Goal: Information Seeking & Learning: Check status

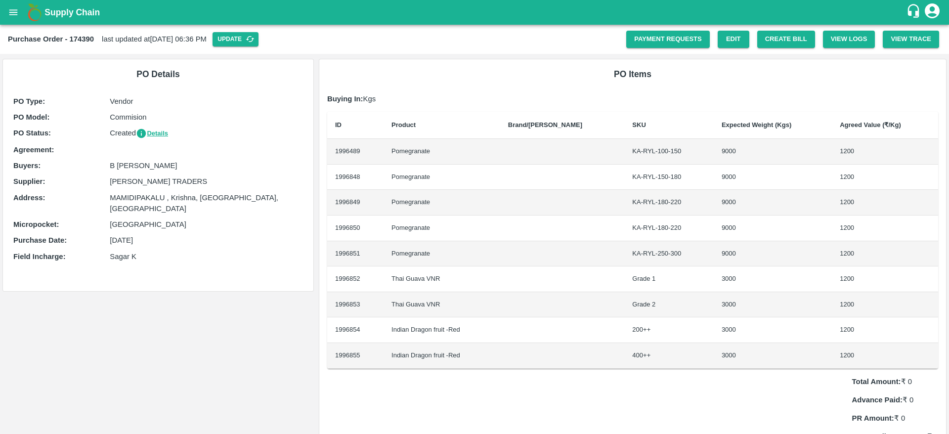
click at [128, 118] on p "Commision" at bounding box center [206, 117] width 193 height 11
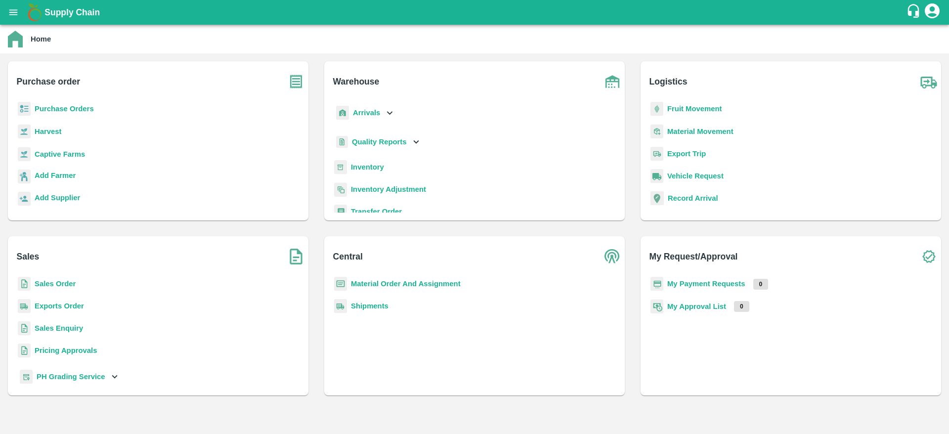
click at [77, 104] on p "Purchase Orders" at bounding box center [64, 108] width 59 height 11
click at [82, 103] on p "Purchase Orders" at bounding box center [64, 108] width 59 height 11
click at [86, 113] on p "Purchase Orders" at bounding box center [64, 108] width 59 height 11
click at [88, 110] on b "Purchase Orders" at bounding box center [64, 109] width 59 height 8
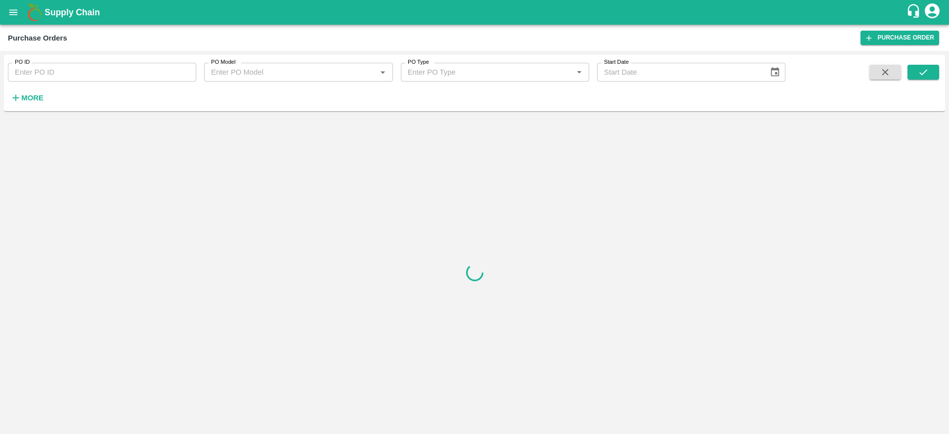
click at [83, 73] on input "PO ID" at bounding box center [102, 72] width 188 height 19
paste input "172225"
type input "172225"
click at [927, 75] on icon "submit" at bounding box center [923, 72] width 11 height 11
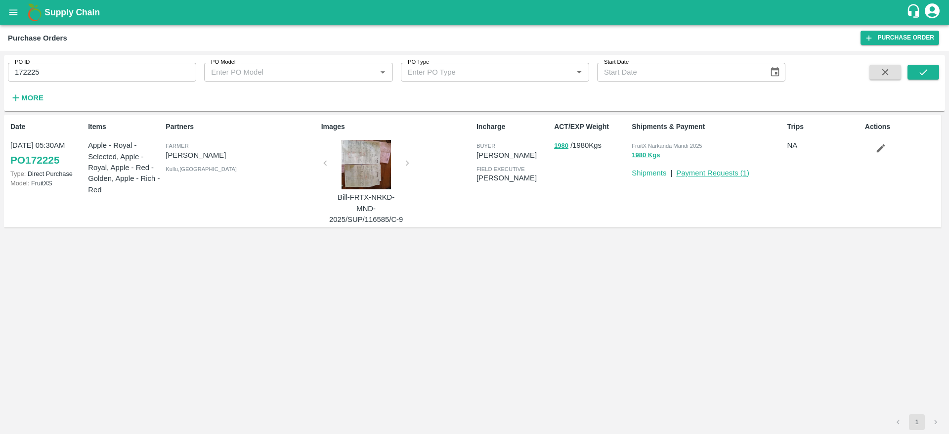
click at [735, 176] on link "Payment Requests ( 1 )" at bounding box center [712, 173] width 73 height 8
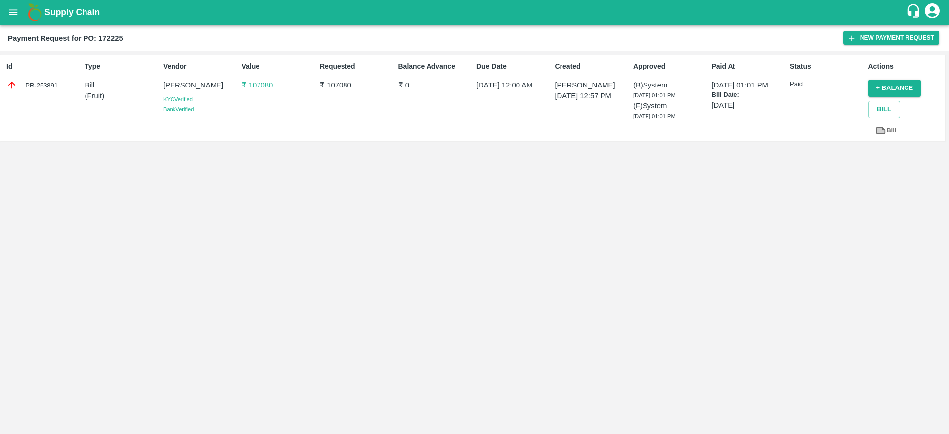
click at [265, 85] on p "₹ 107080" at bounding box center [279, 85] width 74 height 11
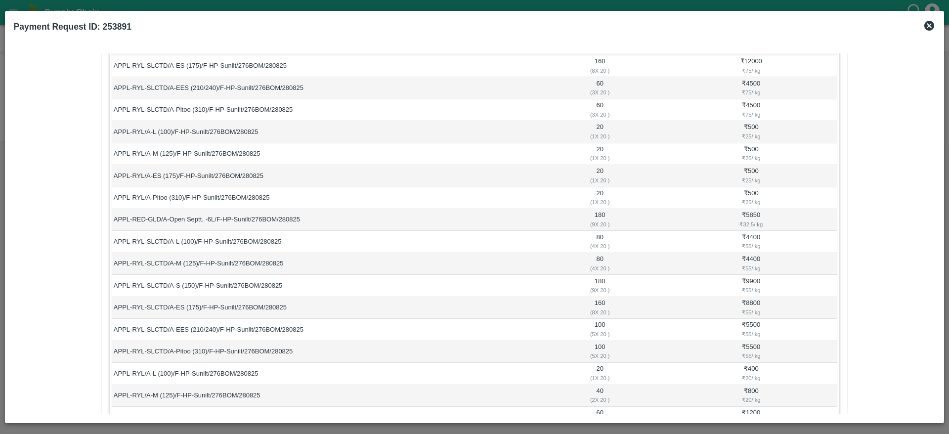
scroll to position [513, 0]
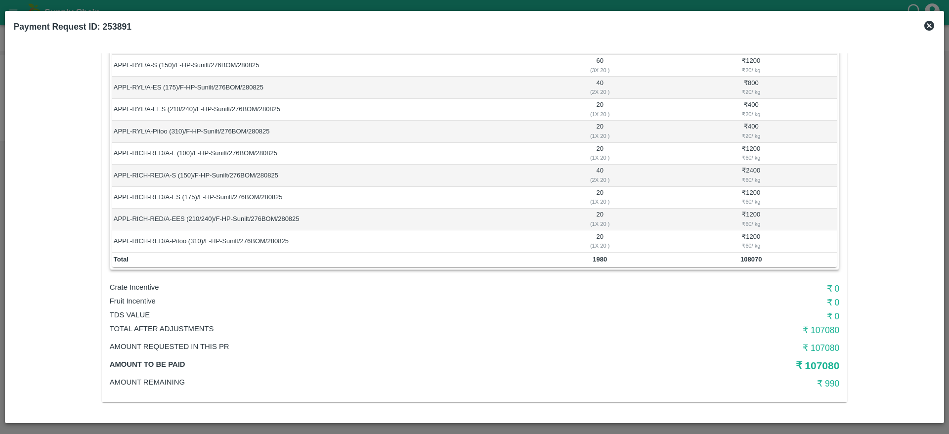
click at [737, 255] on td "108070" at bounding box center [750, 260] width 171 height 15
copy b "108070"
click at [826, 349] on h6 "₹ 107080" at bounding box center [717, 348] width 243 height 14
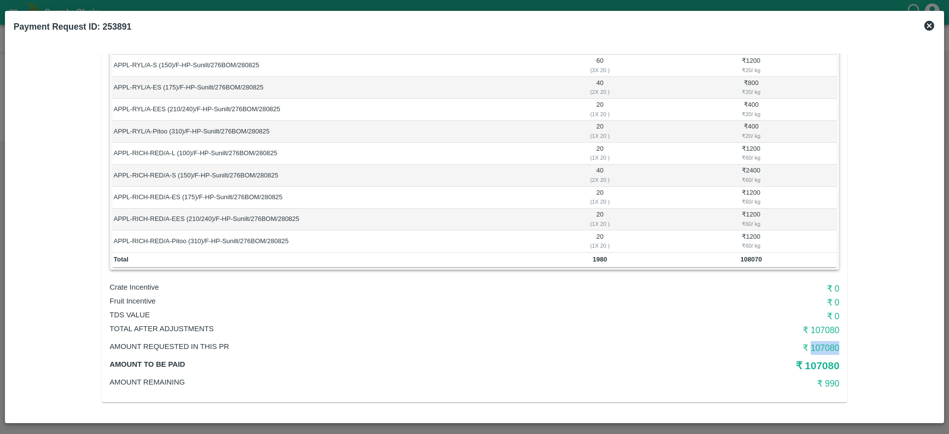
copy h6 "107080"
click at [828, 369] on h5 "₹ 107080" at bounding box center [717, 366] width 243 height 14
copy h5 "107080"
click at [740, 262] on b "108070" at bounding box center [750, 259] width 21 height 7
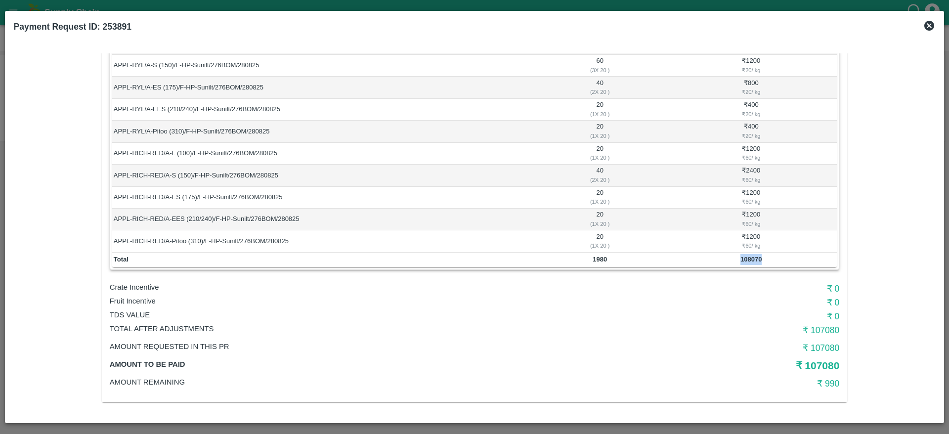
click at [740, 262] on b "108070" at bounding box center [750, 259] width 21 height 7
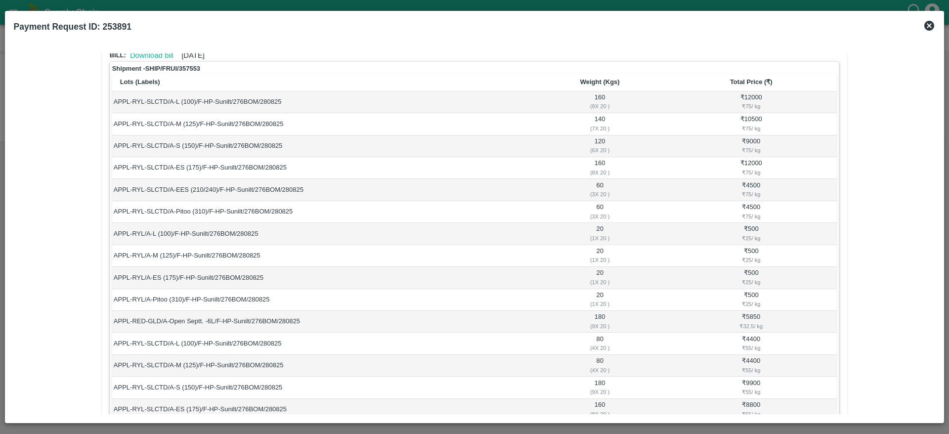
scroll to position [0, 0]
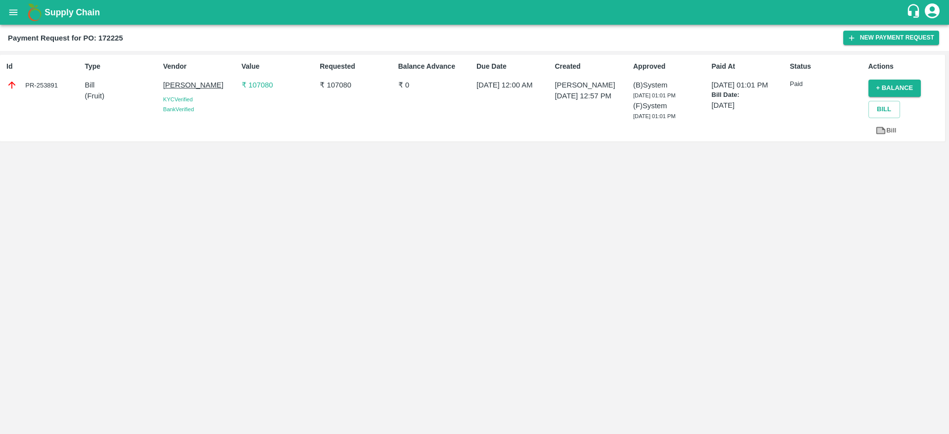
click at [268, 90] on div "Value ₹ 107080" at bounding box center [277, 98] width 78 height 82
click at [261, 88] on p "₹ 107080" at bounding box center [279, 85] width 74 height 11
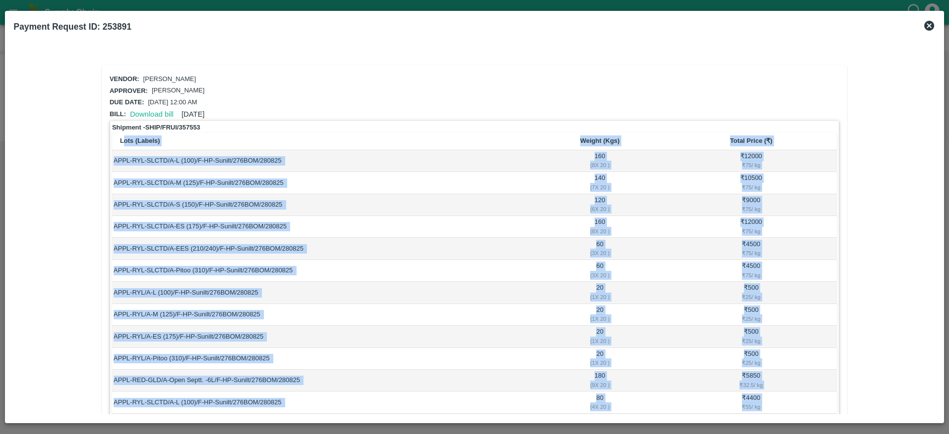
scroll to position [0, 0]
drag, startPoint x: 780, startPoint y: 308, endPoint x: 111, endPoint y: 162, distance: 685.5
copy table "Lots (Labels) Weight (Kgs) Total Price (₹) APPL-RYL-SLCTD/A-L (100)/F-HP-Sunilt…"
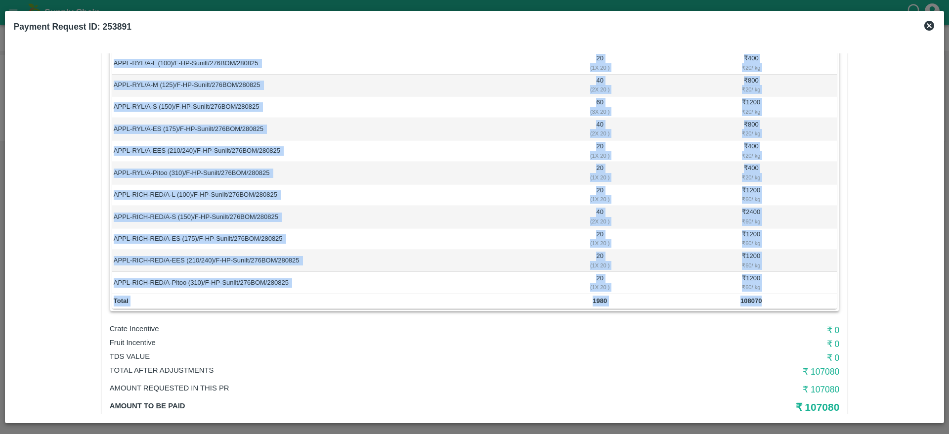
scroll to position [513, 0]
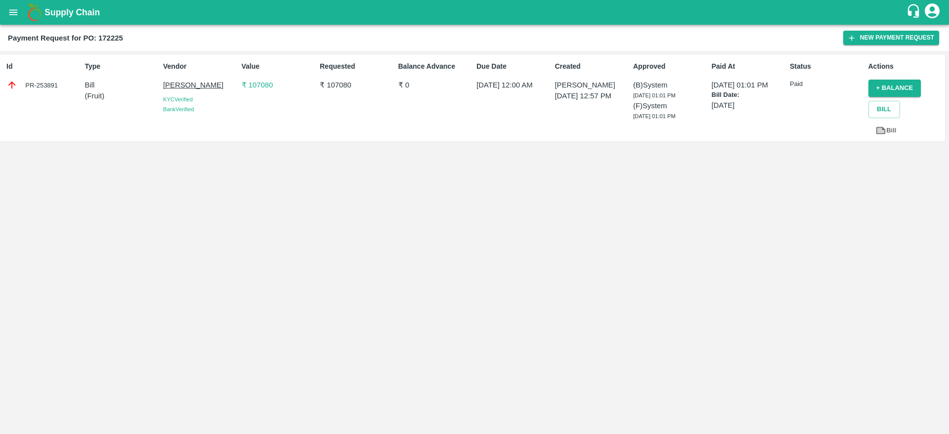
click at [256, 82] on p "₹ 107080" at bounding box center [279, 85] width 74 height 11
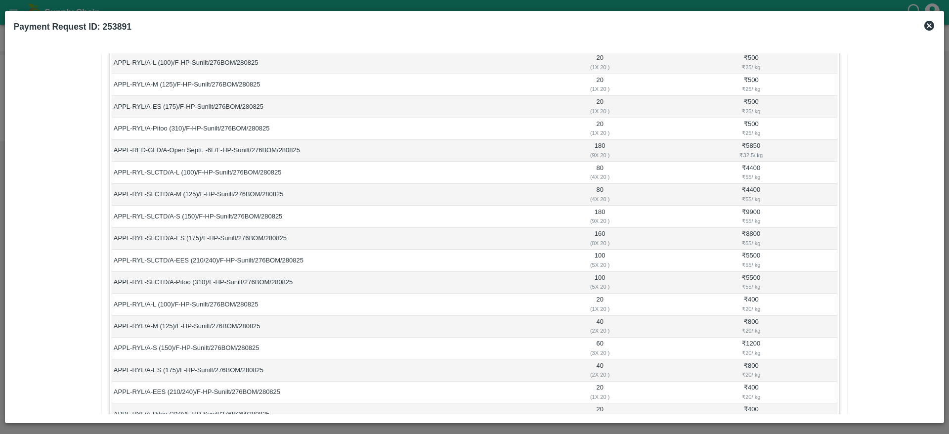
scroll to position [513, 0]
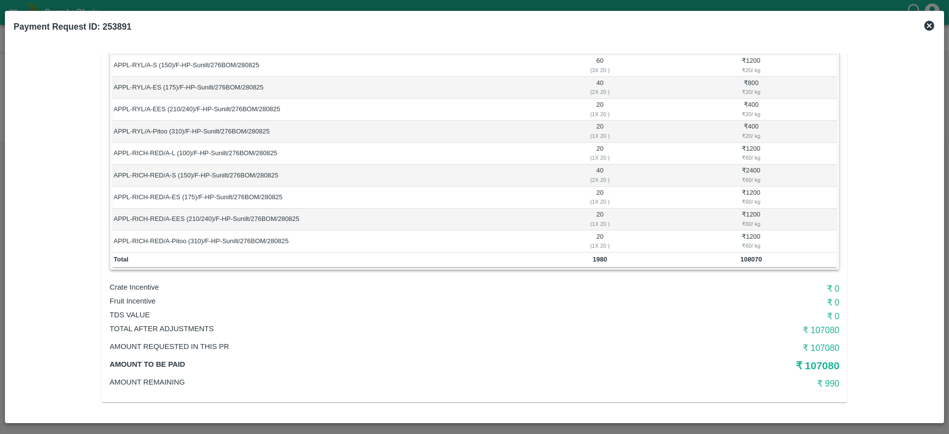
click at [601, 259] on b "1980" at bounding box center [600, 259] width 14 height 7
click at [748, 258] on b "108070" at bounding box center [750, 259] width 21 height 7
copy b "108070"
click at [748, 258] on b "108070" at bounding box center [750, 259] width 21 height 7
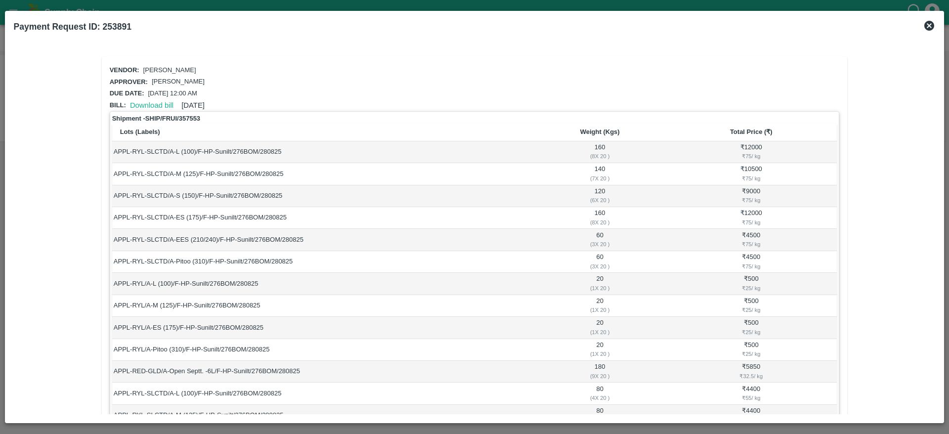
scroll to position [0, 0]
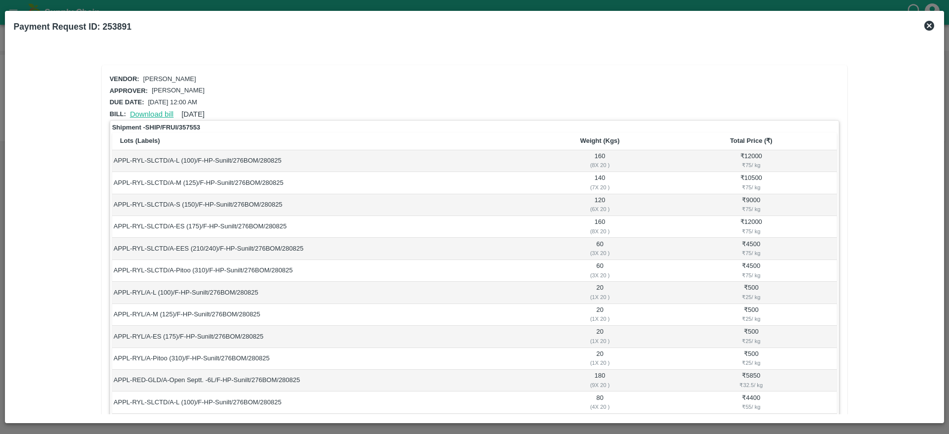
click at [154, 113] on link "Download bill" at bounding box center [151, 114] width 43 height 8
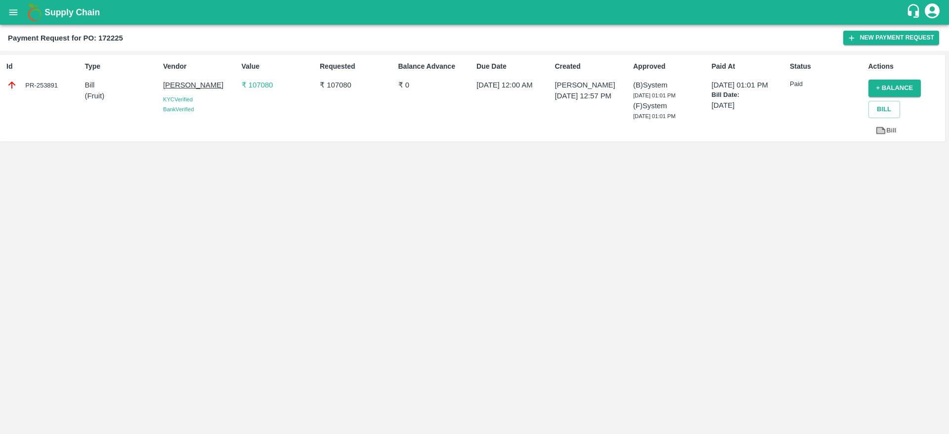
click at [115, 38] on b "Payment Request for PO: 172225" at bounding box center [65, 38] width 115 height 8
copy b "172225"
click at [258, 83] on p "₹ 107080" at bounding box center [279, 85] width 74 height 11
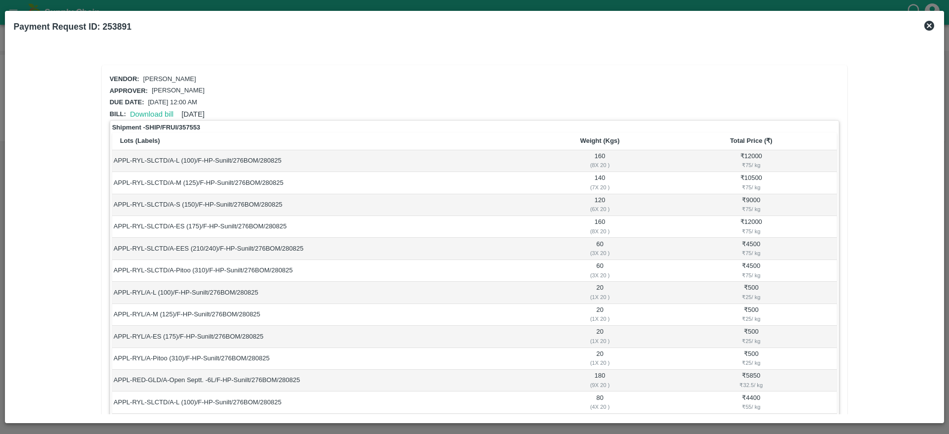
scroll to position [513, 0]
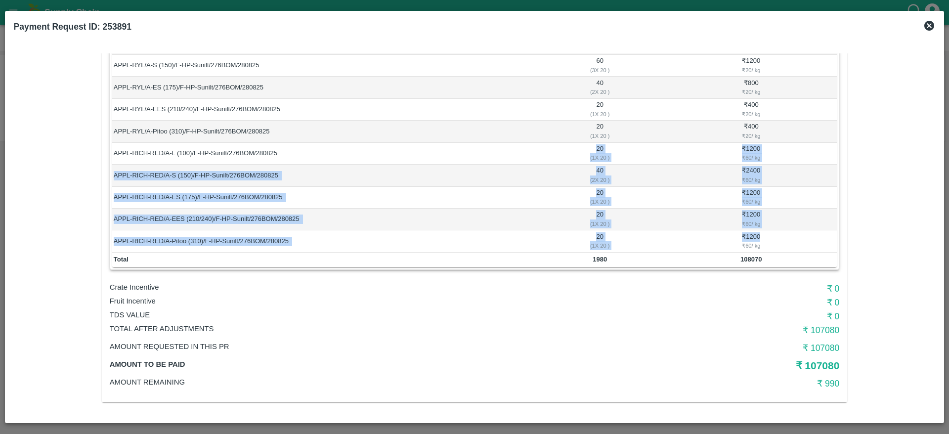
drag, startPoint x: 764, startPoint y: 240, endPoint x: 578, endPoint y: 149, distance: 206.7
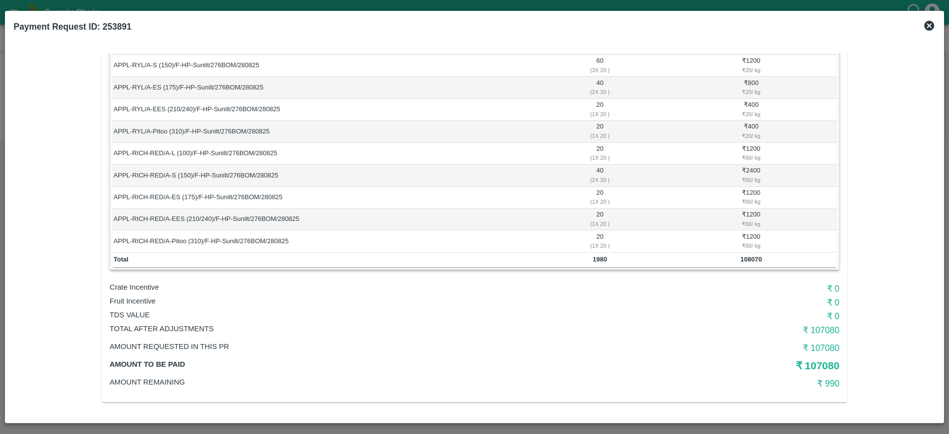
click at [755, 262] on b "108070" at bounding box center [750, 259] width 21 height 7
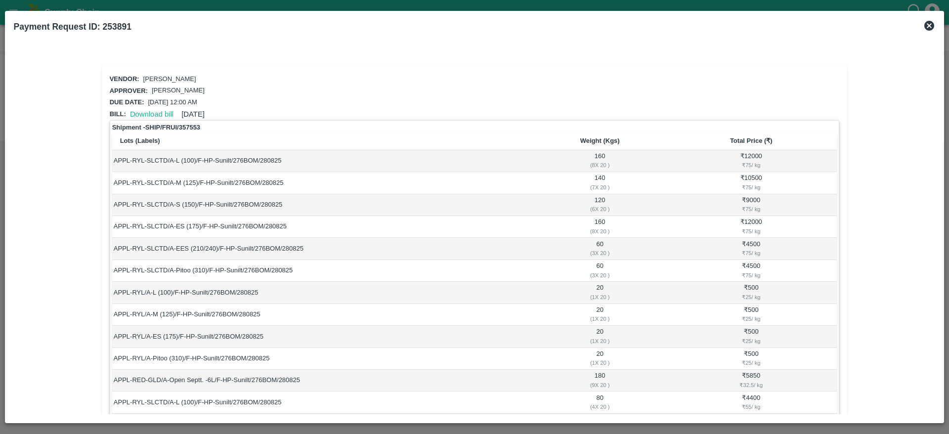
drag, startPoint x: 765, startPoint y: 246, endPoint x: 113, endPoint y: 142, distance: 660.1
copy table "Lots (Labels) Weight (Kgs) Total Price (₹) APPL-RYL-SLCTD/A-L (100)/F-HP-Sunilt…"
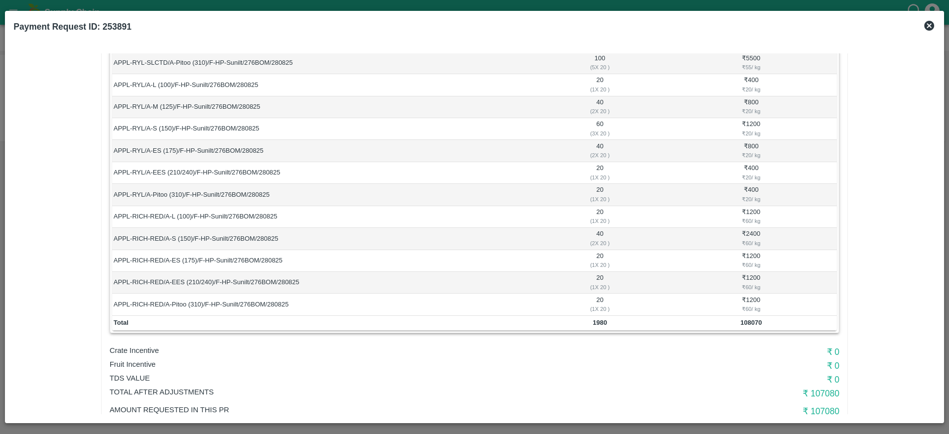
scroll to position [450, 0]
click at [751, 304] on div "₹ 60 / kg" at bounding box center [751, 307] width 169 height 9
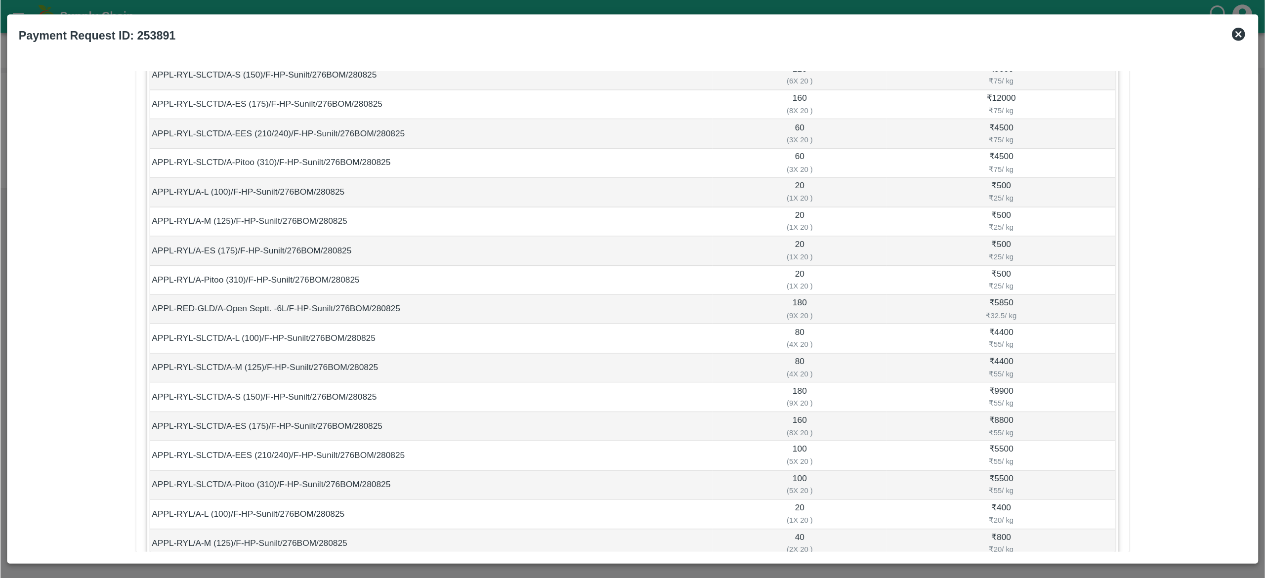
scroll to position [0, 0]
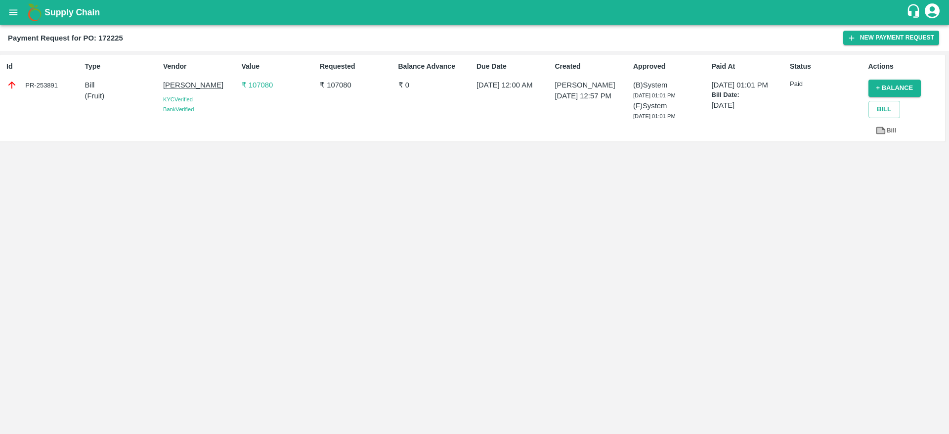
click at [264, 88] on p "₹ 107080" at bounding box center [279, 85] width 74 height 11
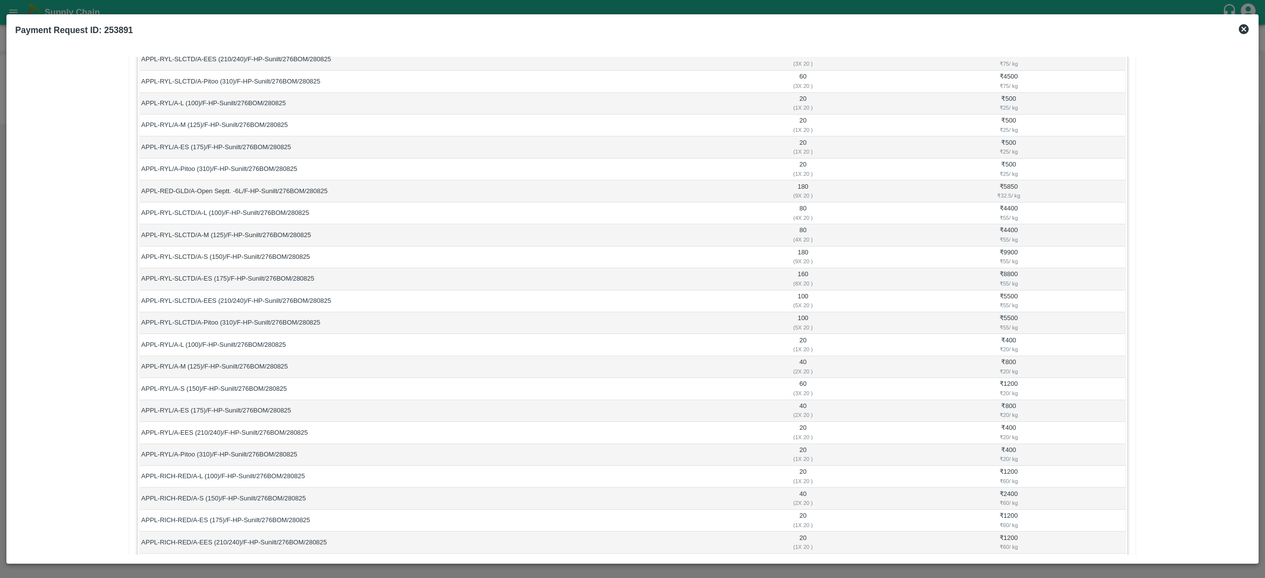
scroll to position [378, 0]
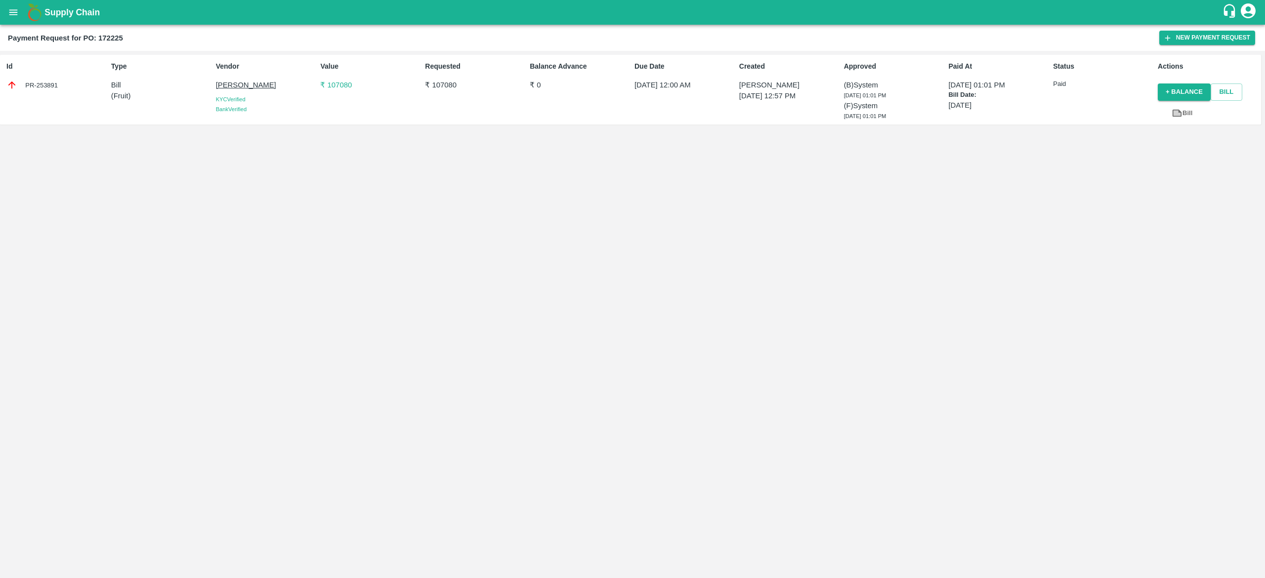
click at [44, 85] on div "PR-253891" at bounding box center [56, 85] width 101 height 11
copy div "253891"
copy p "107080"
drag, startPoint x: 367, startPoint y: 92, endPoint x: 327, endPoint y: 89, distance: 40.2
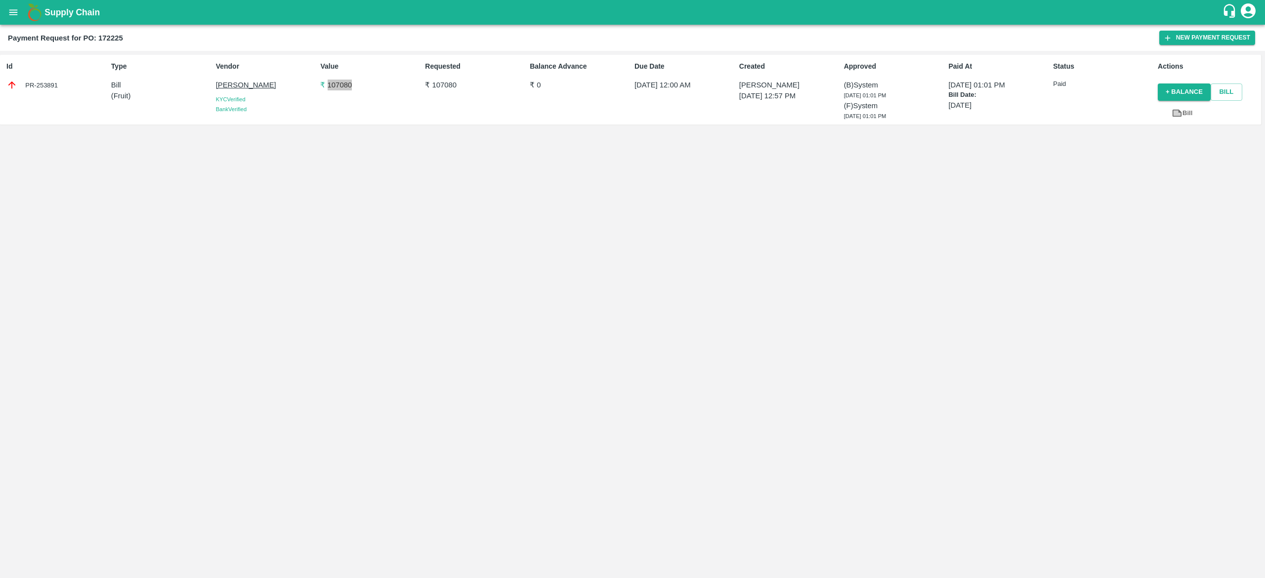
click at [327, 89] on div "Value ₹ 107080" at bounding box center [368, 89] width 105 height 65
click at [105, 38] on b "Payment Request for PO: 172225" at bounding box center [65, 38] width 115 height 8
copy b "172225"
click at [105, 38] on b "Payment Request for PO: 172225" at bounding box center [65, 38] width 115 height 8
click at [339, 88] on p "₹ 107080" at bounding box center [370, 85] width 101 height 11
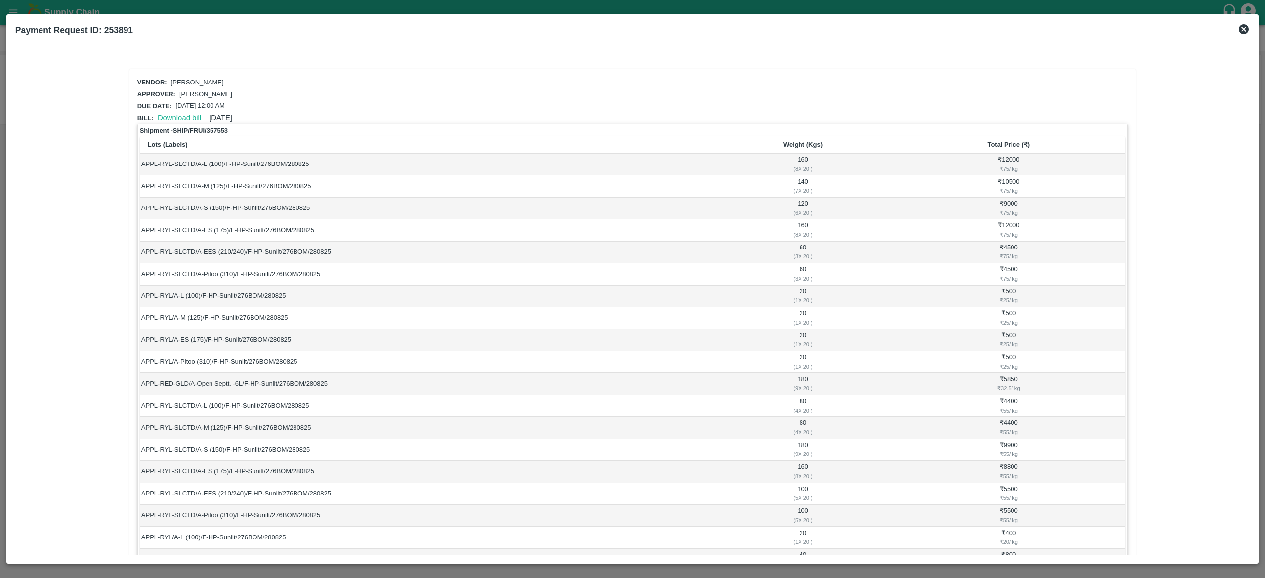
scroll to position [378, 0]
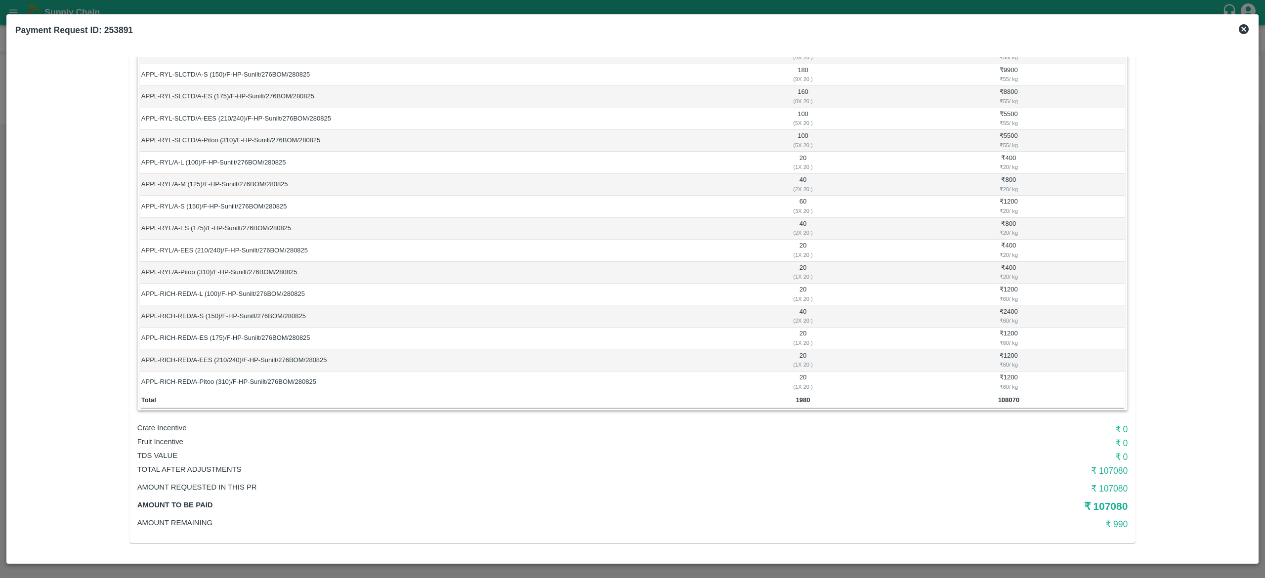
click at [948, 402] on b "108070" at bounding box center [1008, 399] width 21 height 7
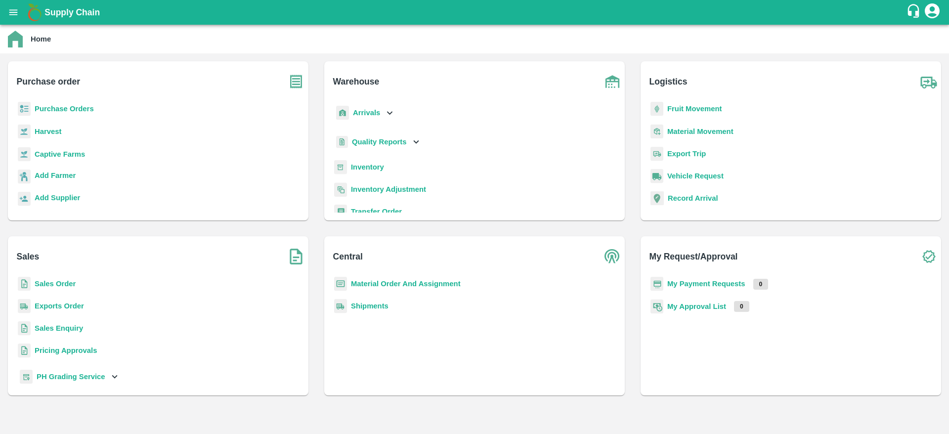
click at [56, 106] on p "Purchase Orders" at bounding box center [64, 108] width 59 height 11
click at [56, 106] on b "Purchase Orders" at bounding box center [64, 109] width 59 height 8
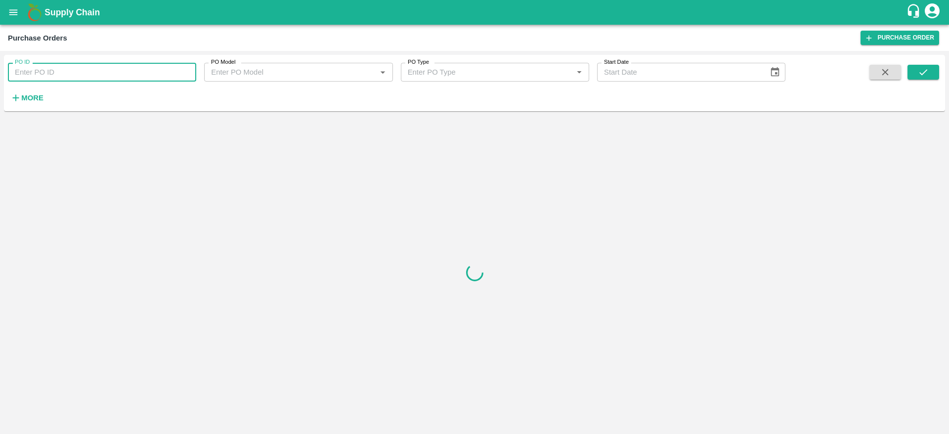
paste input "172225"
click at [75, 79] on input "PO ID" at bounding box center [102, 72] width 188 height 19
click at [923, 67] on icon "submit" at bounding box center [923, 72] width 11 height 11
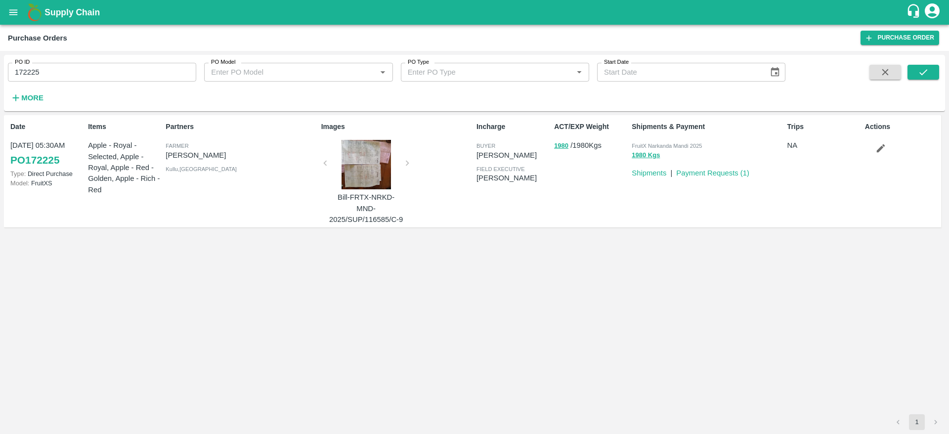
click at [666, 148] on span "FruitX Narkanda Mandi 2025" at bounding box center [667, 146] width 70 height 6
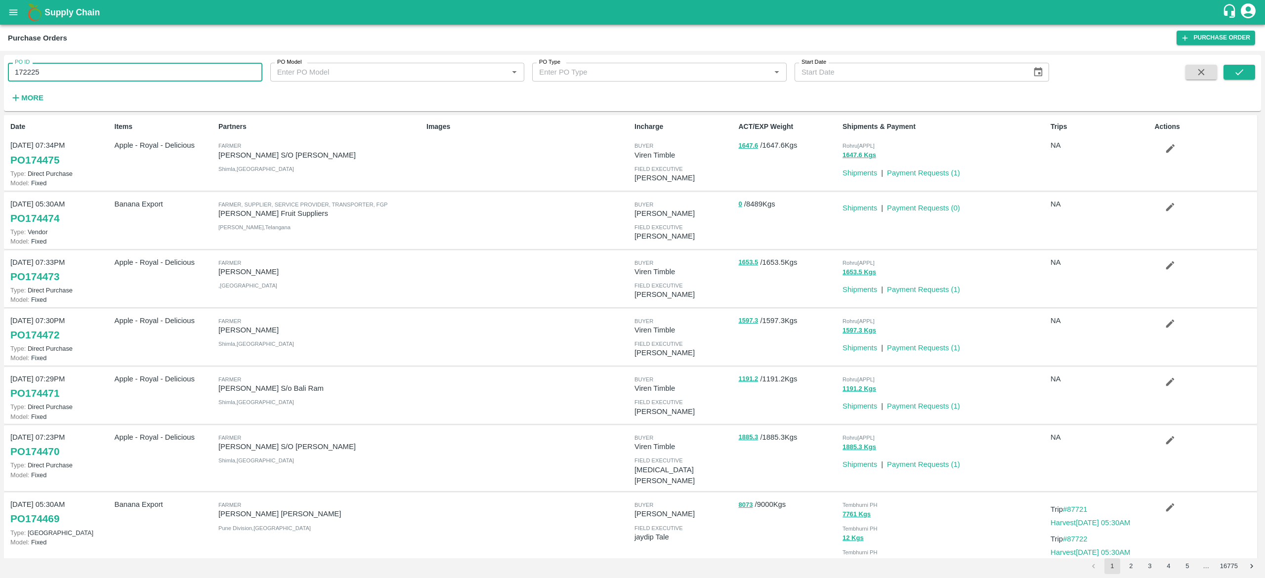
click at [123, 63] on input "172225" at bounding box center [135, 72] width 255 height 19
type input "172225"
click at [948, 68] on icon "submit" at bounding box center [1239, 72] width 11 height 11
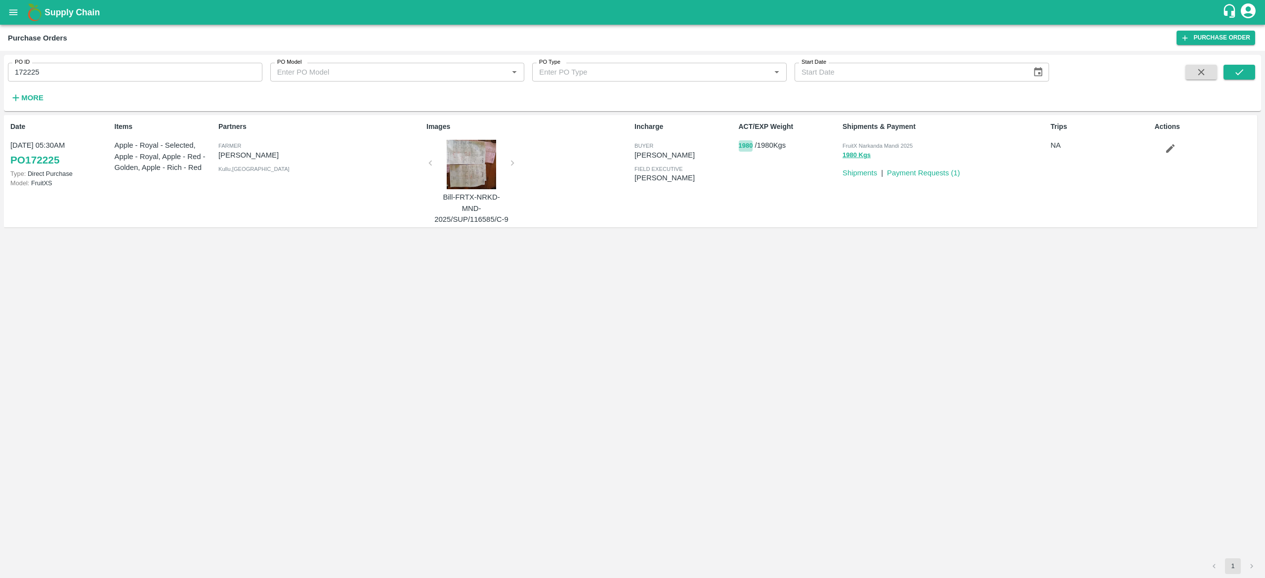
click at [739, 146] on button "1980" at bounding box center [746, 145] width 14 height 11
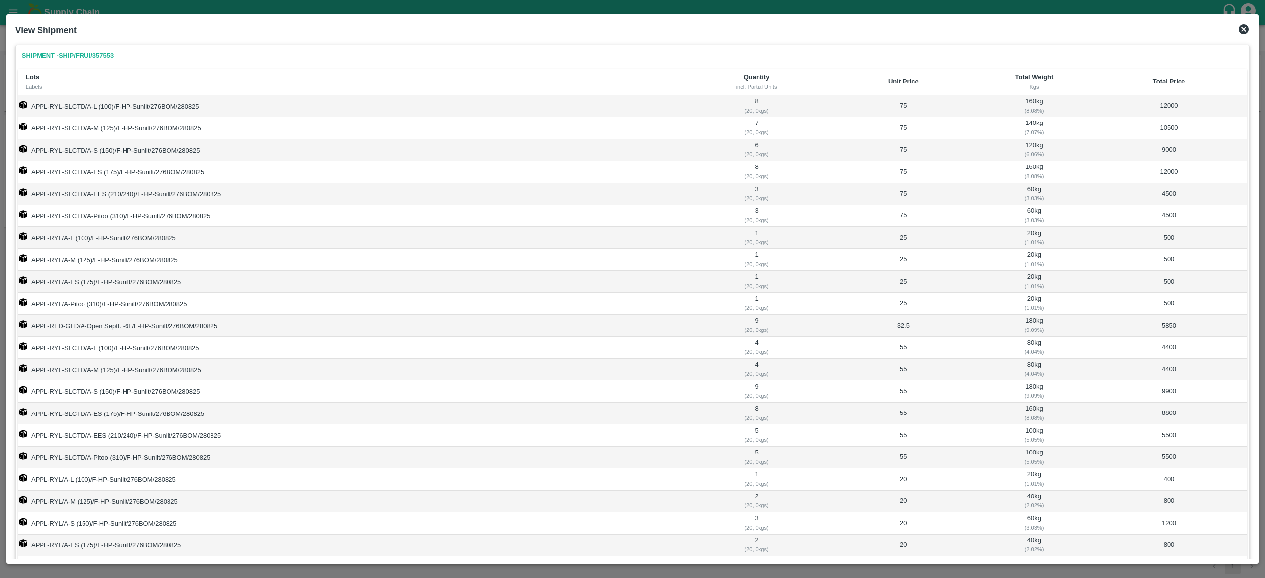
scroll to position [213, 0]
